Goal: Task Accomplishment & Management: Manage account settings

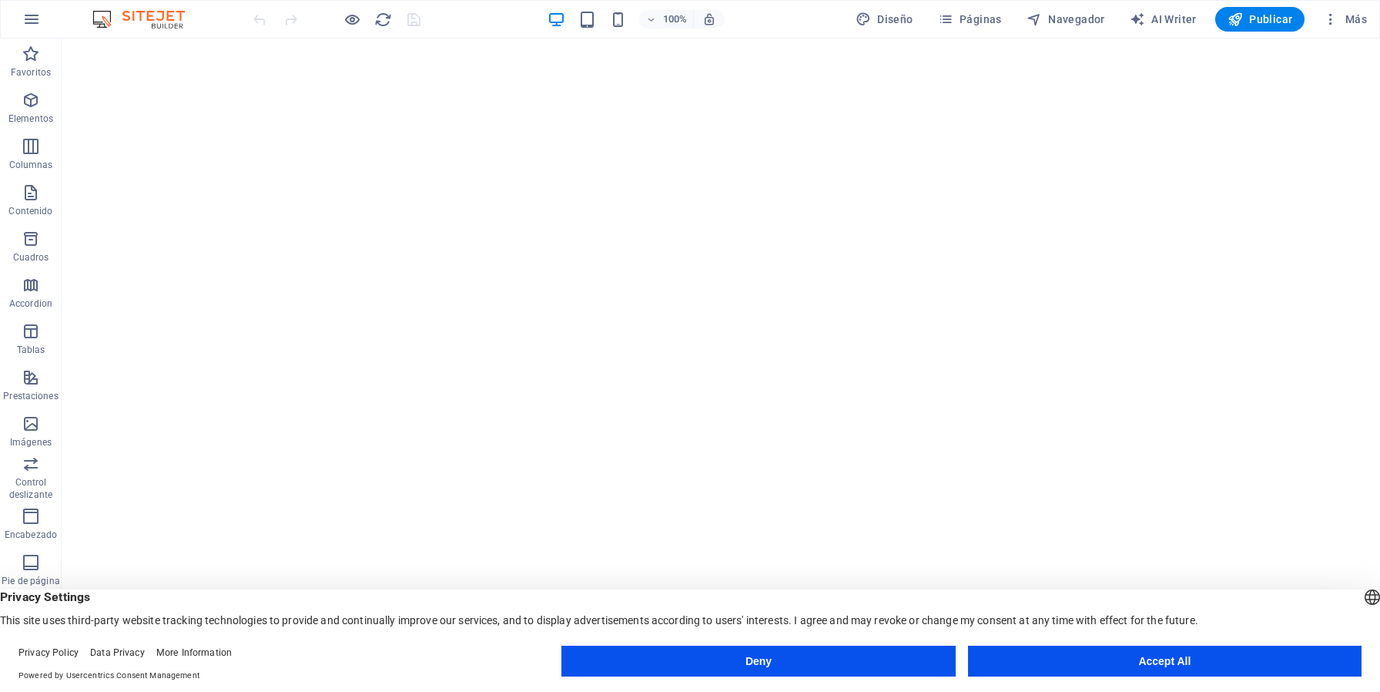
click at [1016, 663] on button "Accept All" at bounding box center [1165, 661] width 394 height 31
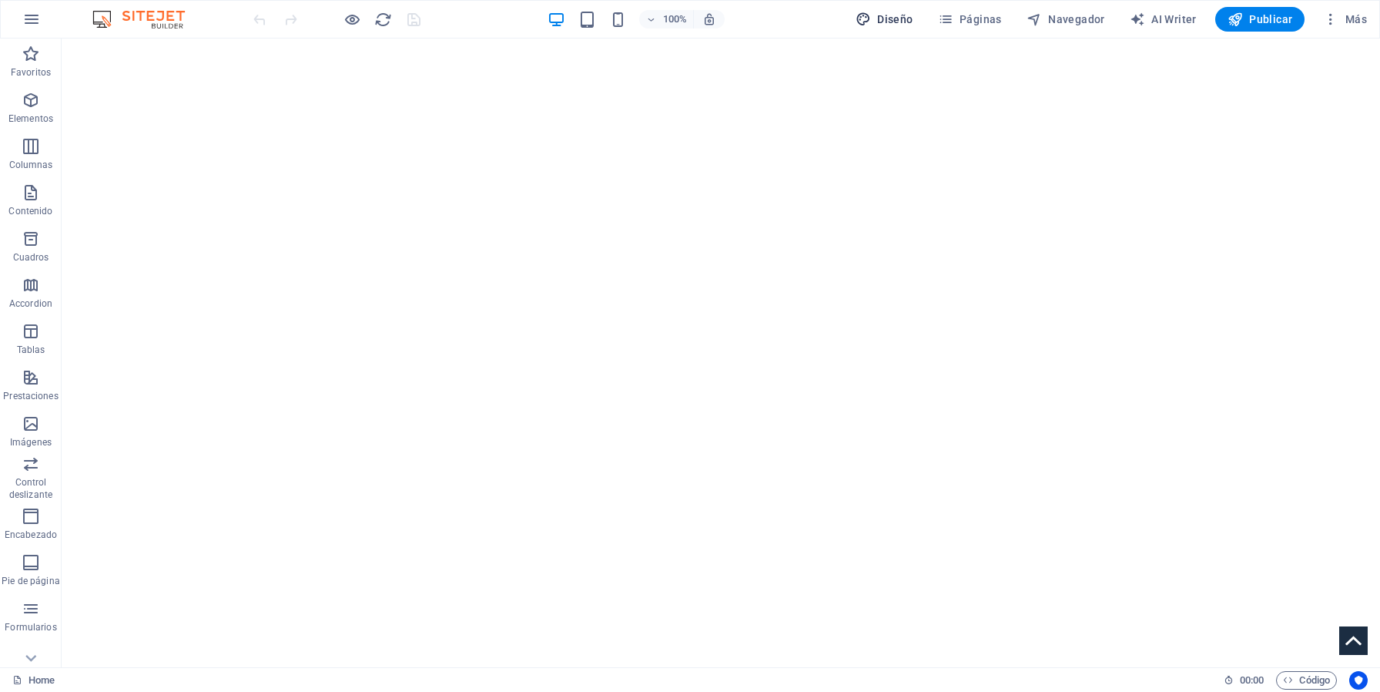
click at [884, 14] on span "Diseño" at bounding box center [885, 19] width 58 height 15
select select "px"
select select "300"
select select "px"
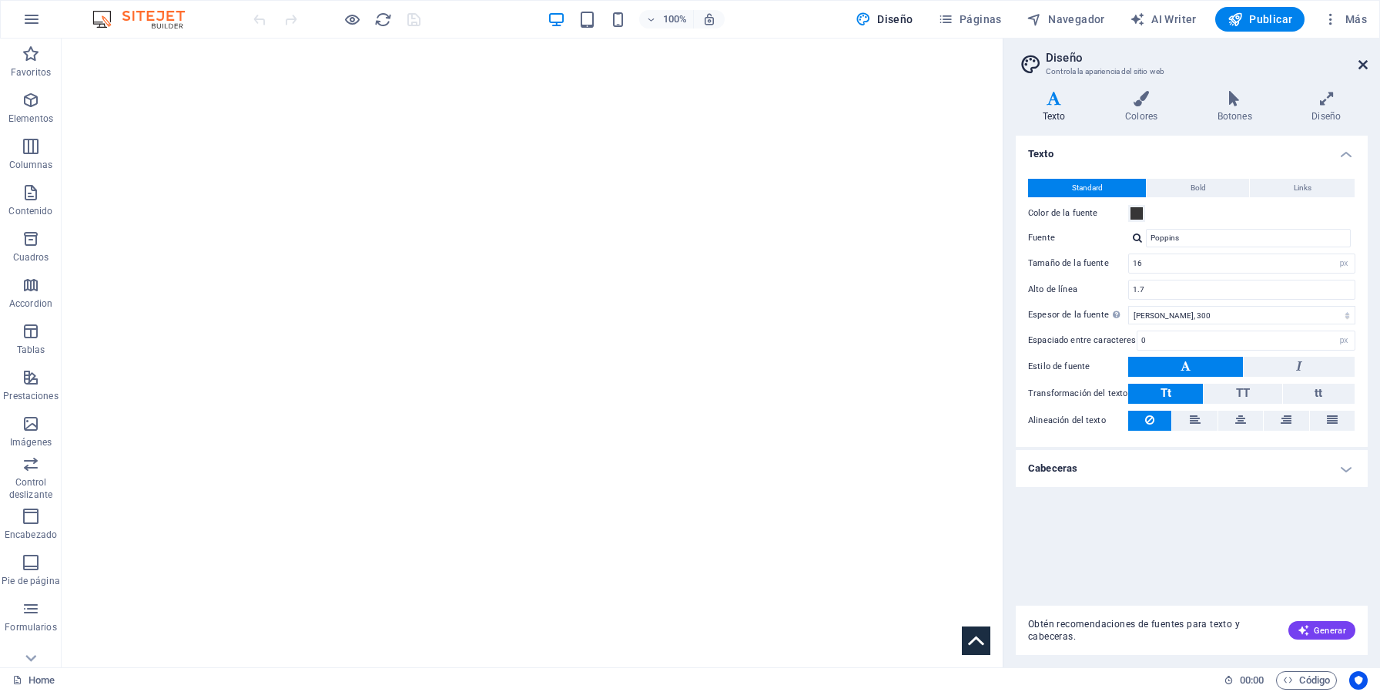
click at [1362, 69] on icon at bounding box center [1363, 65] width 9 height 12
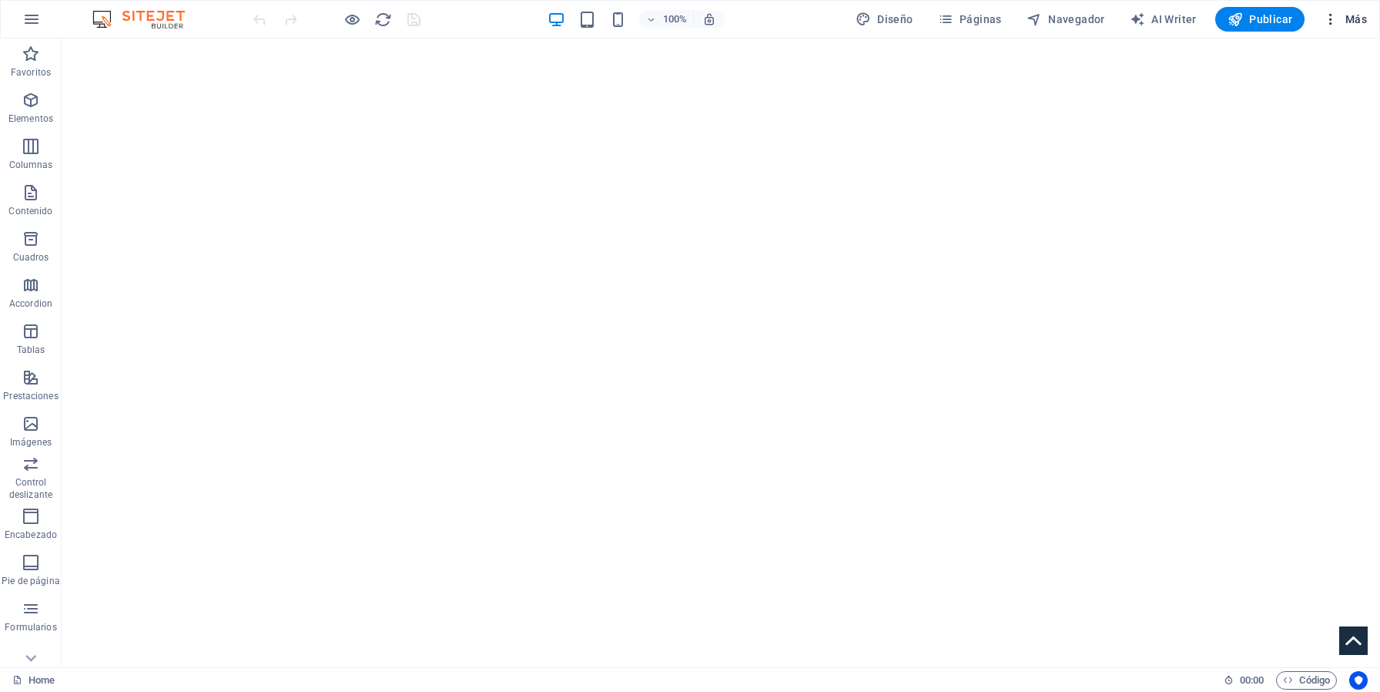
click at [1335, 21] on icon "button" at bounding box center [1330, 19] width 15 height 15
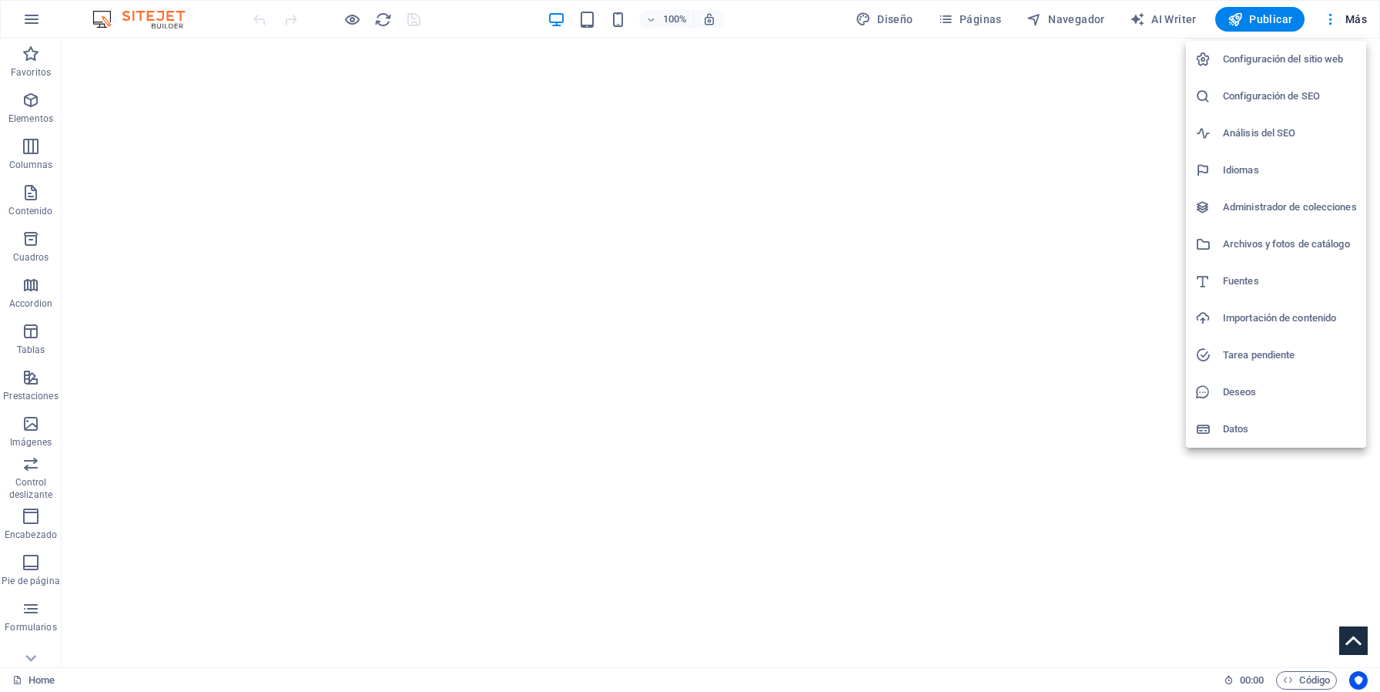
click at [1264, 17] on div at bounding box center [690, 346] width 1380 height 692
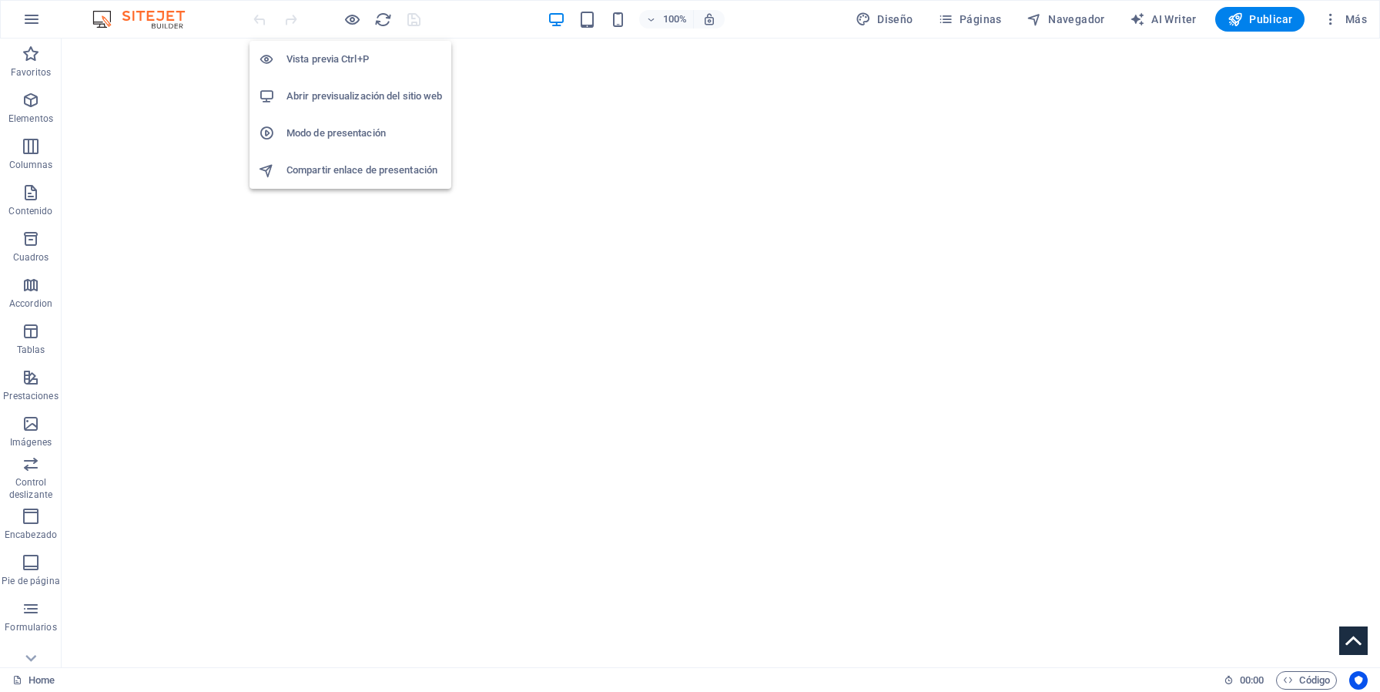
click at [340, 99] on h6 "Abrir previsualización del sitio web" at bounding box center [365, 96] width 156 height 18
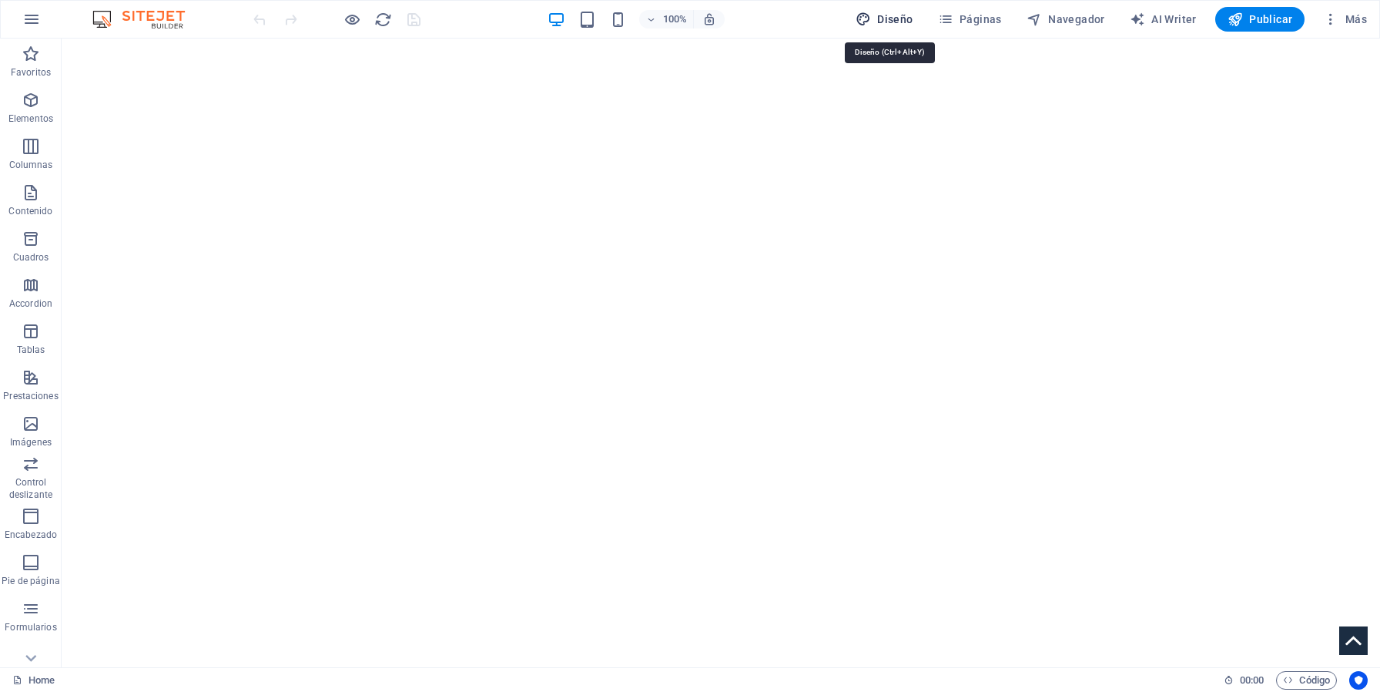
click at [901, 25] on span "Diseño" at bounding box center [885, 19] width 58 height 15
select select "px"
select select "300"
select select "px"
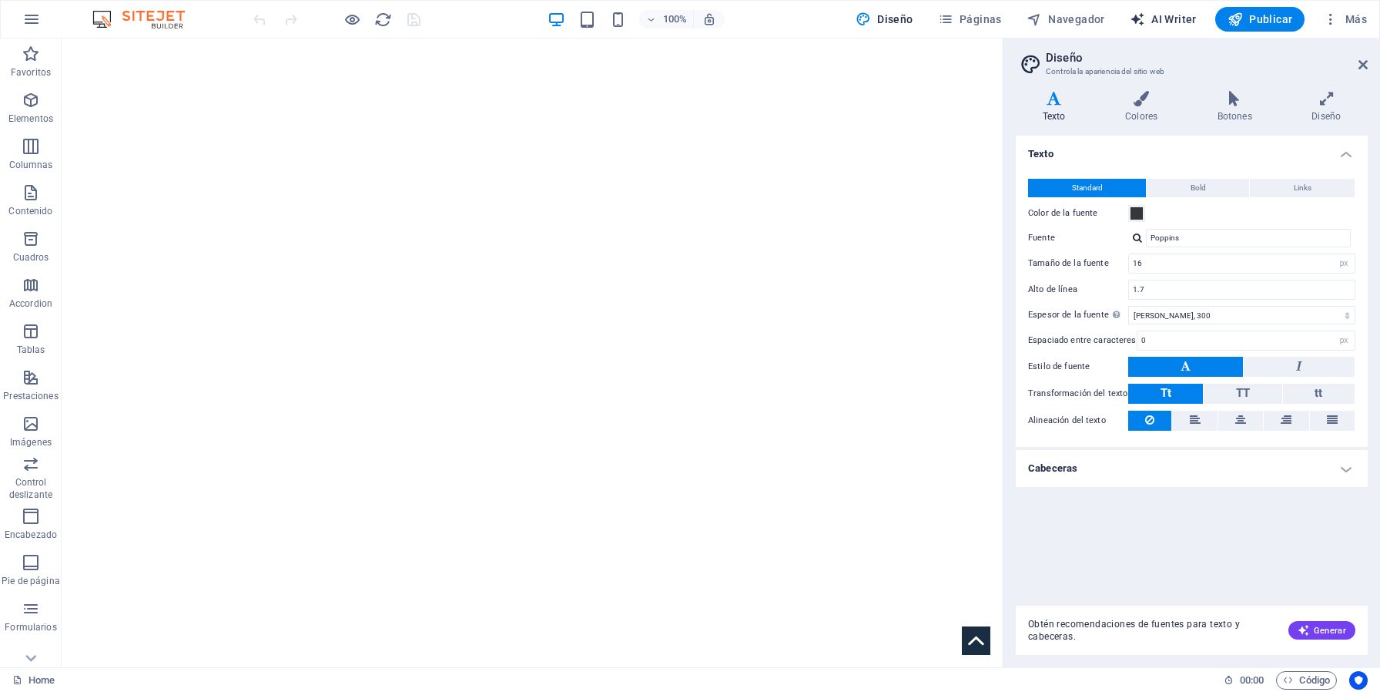
click at [1157, 27] on button "AI Writer" at bounding box center [1163, 19] width 79 height 25
select select "English"
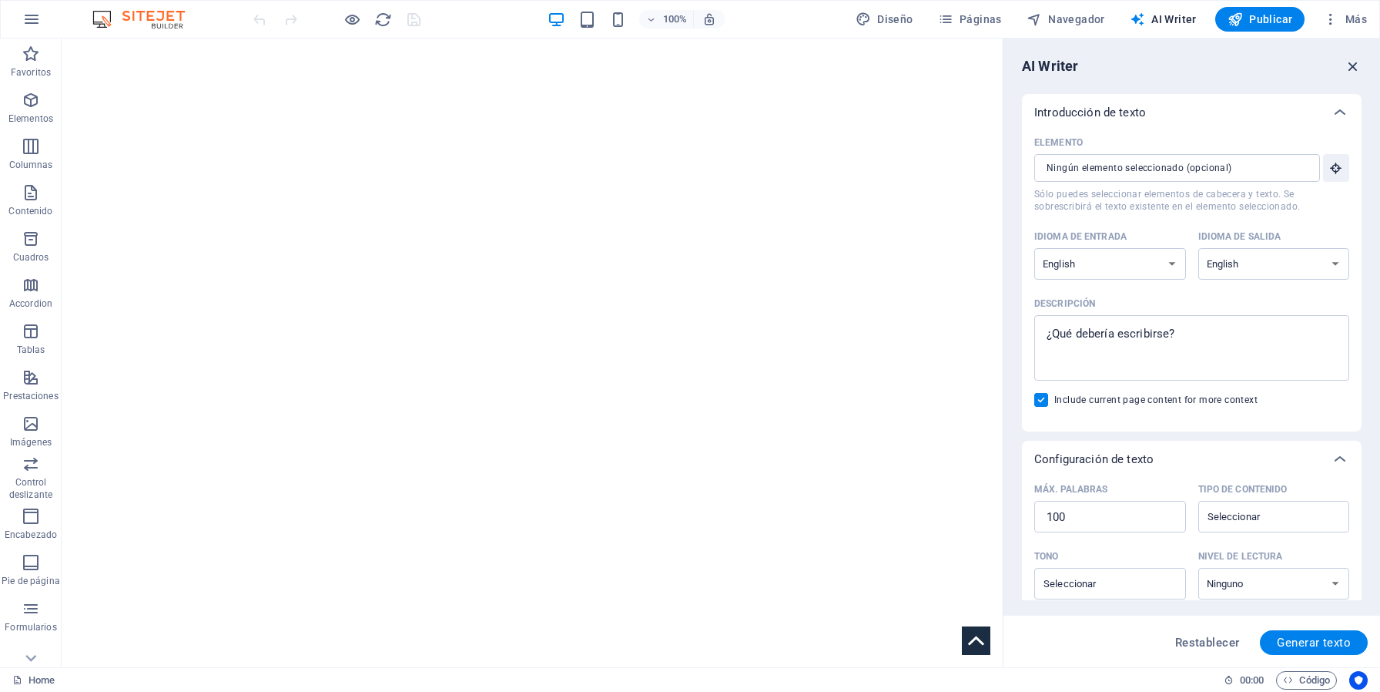
click at [1347, 59] on icon "button" at bounding box center [1353, 66] width 17 height 17
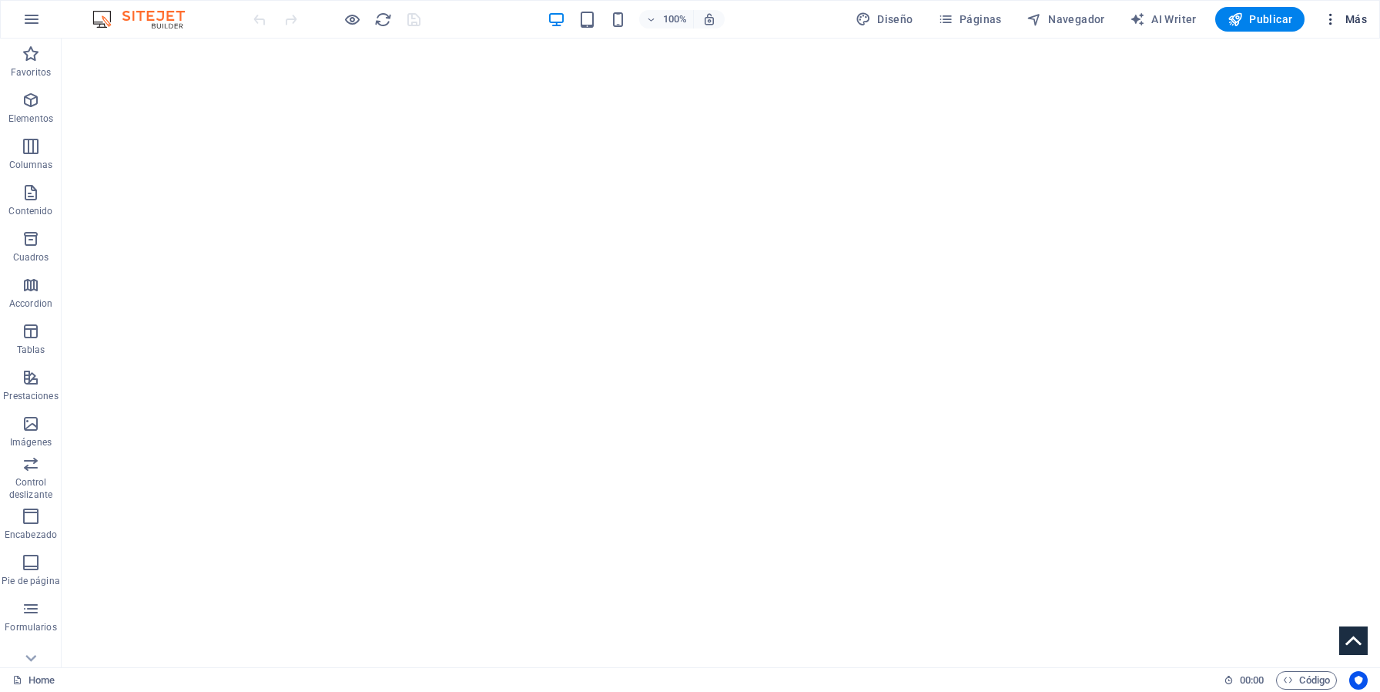
click at [1330, 17] on icon "button" at bounding box center [1330, 19] width 15 height 15
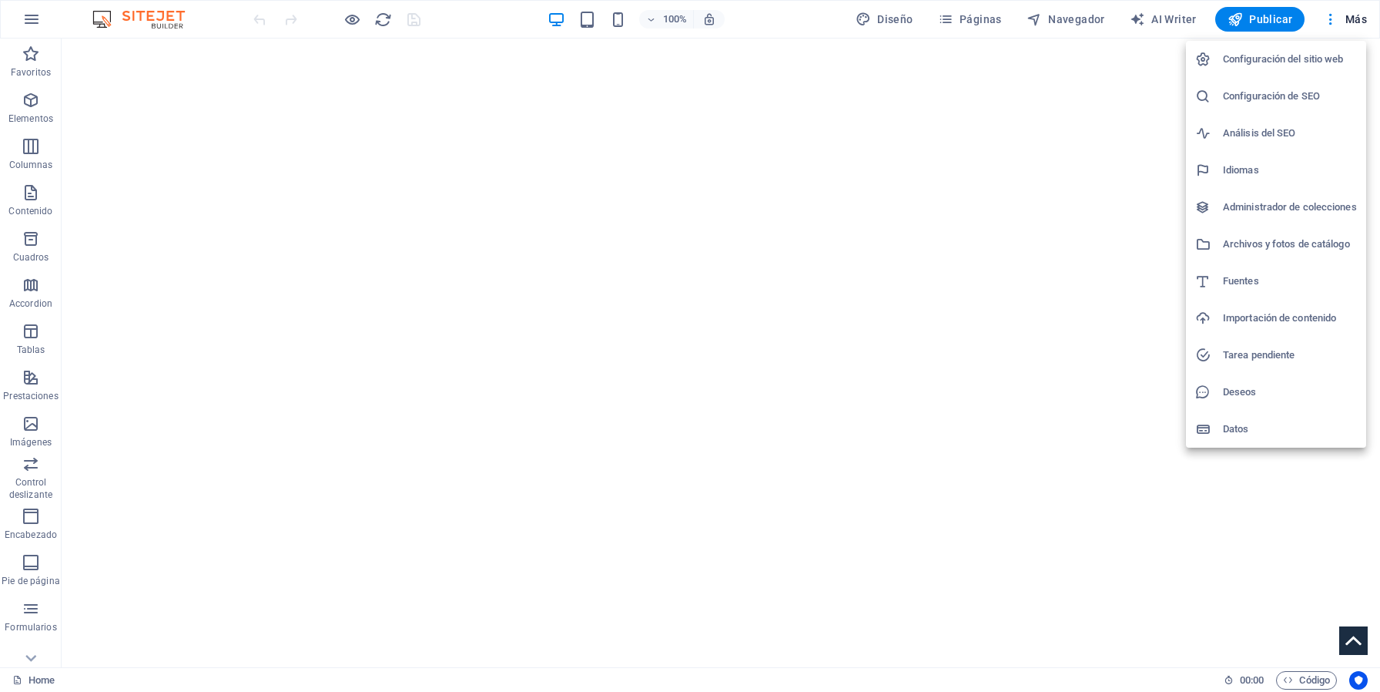
click at [1265, 65] on h6 "Configuración del sitio web" at bounding box center [1290, 59] width 134 height 18
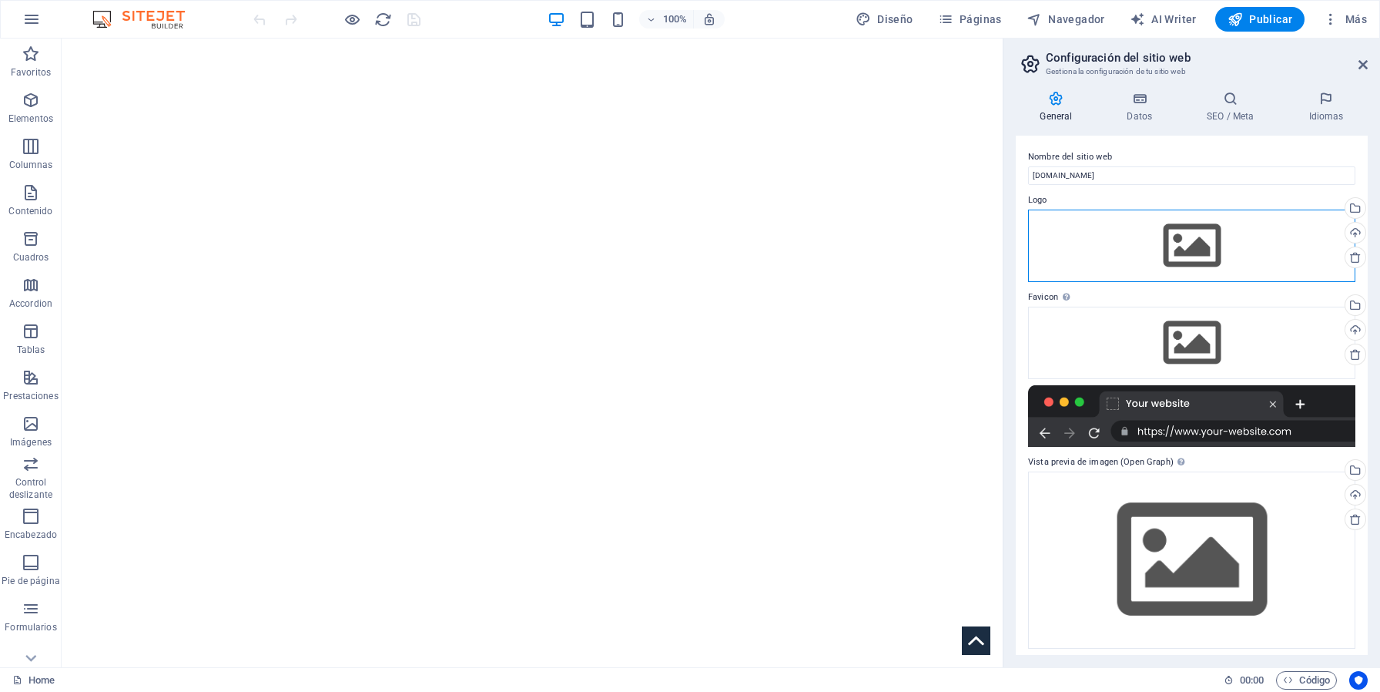
click at [1139, 246] on div "Arrastra archivos aquí, haz clic para escoger archivos o selecciona archivos de…" at bounding box center [1191, 246] width 327 height 72
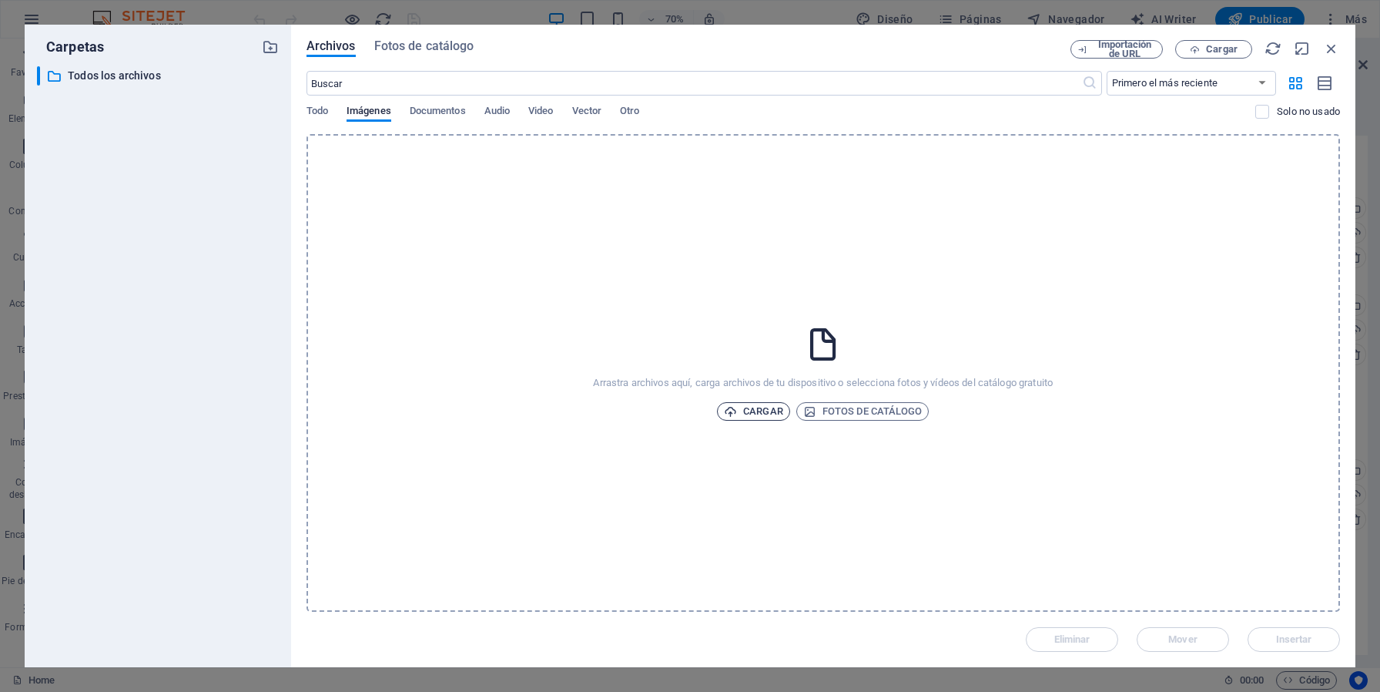
click at [776, 412] on span "Cargar" at bounding box center [753, 411] width 59 height 18
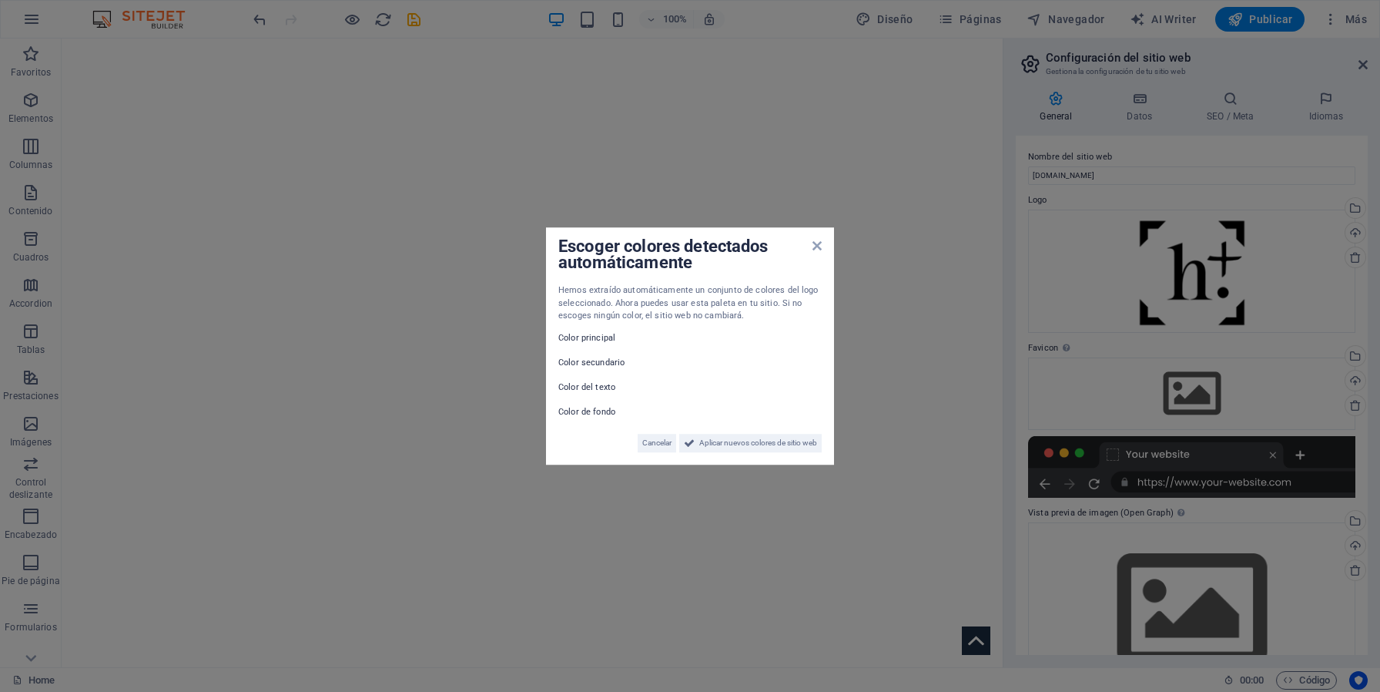
click at [589, 340] on label "Color principal" at bounding box center [605, 338] width 92 height 18
click at [740, 449] on span "Aplicar nuevos colores de sitio web" at bounding box center [758, 443] width 118 height 18
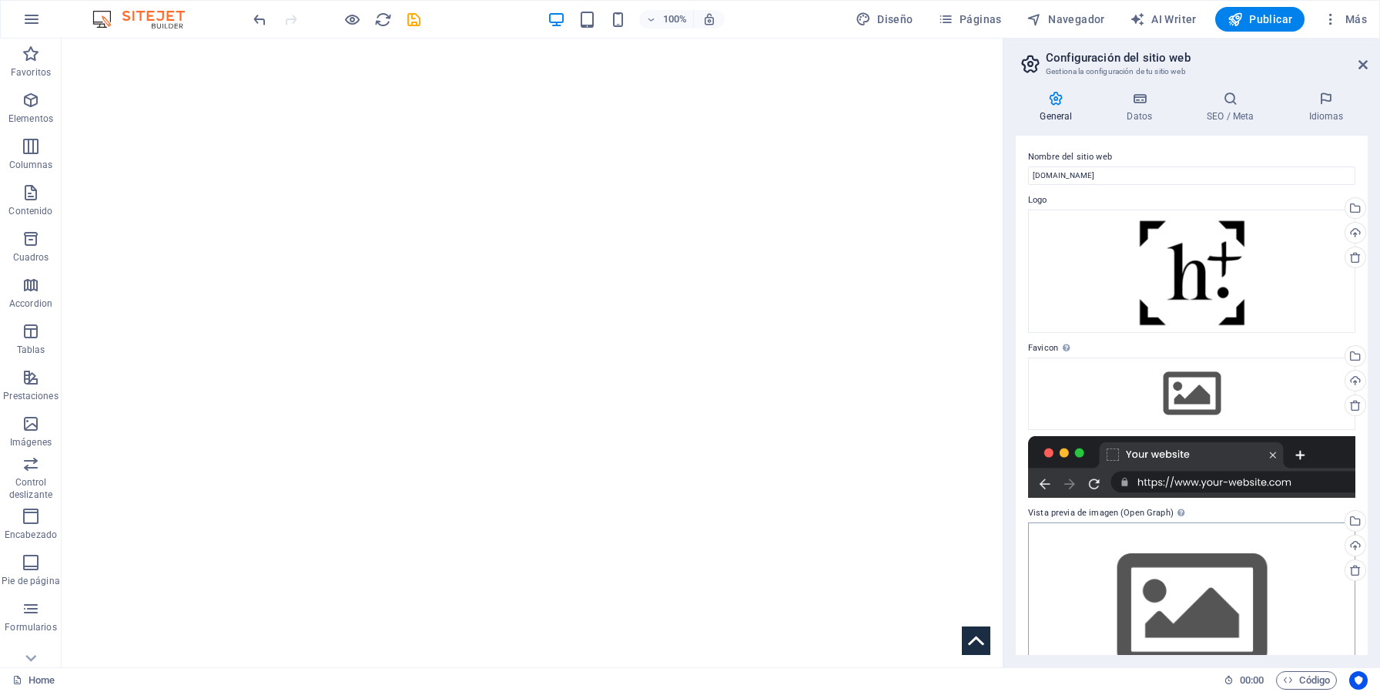
scroll to position [56, 0]
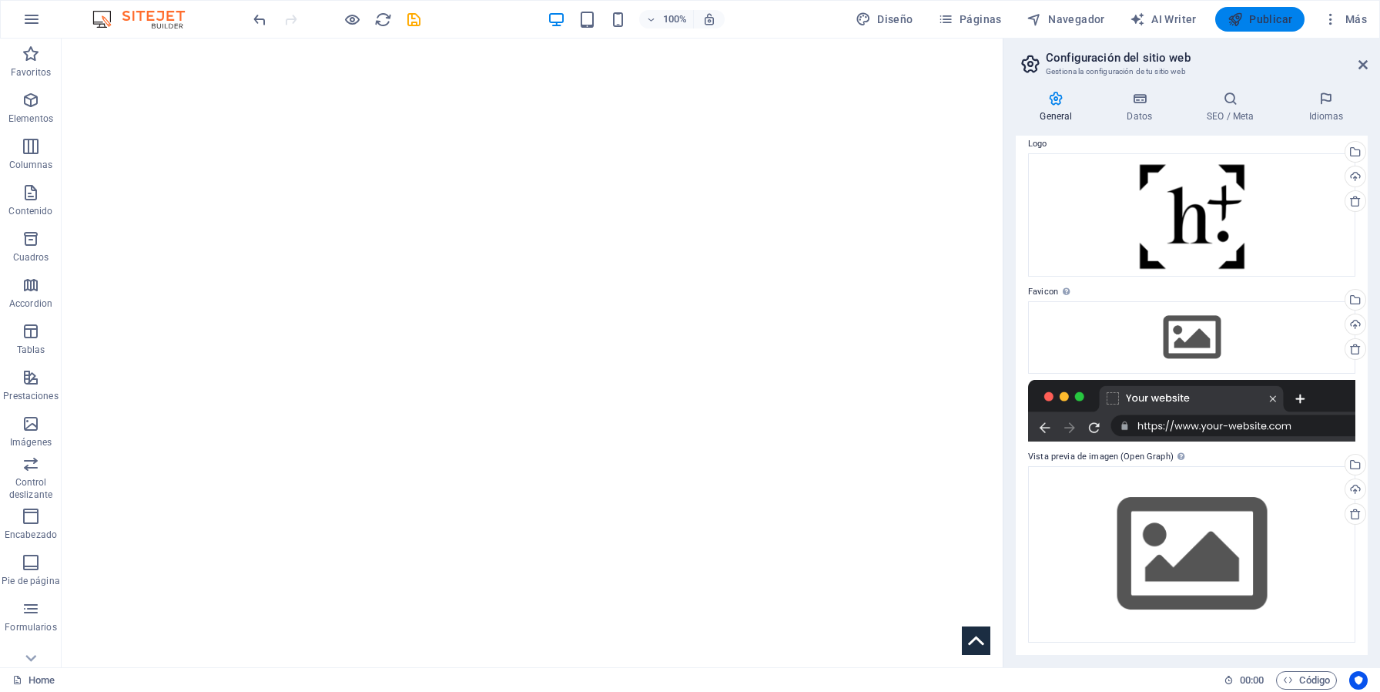
click at [1272, 22] on span "Publicar" at bounding box center [1260, 19] width 65 height 15
